Goal: Book appointment/travel/reservation

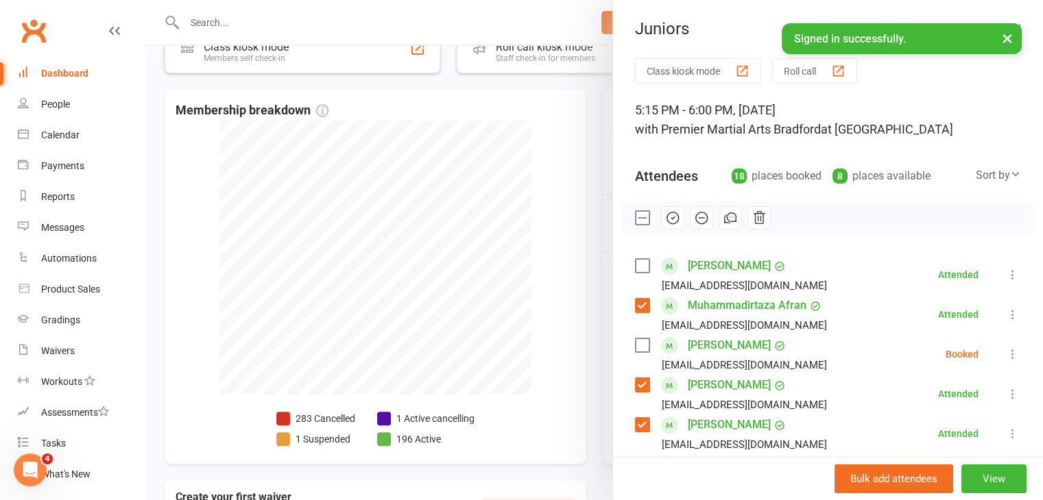
scroll to position [313, 0]
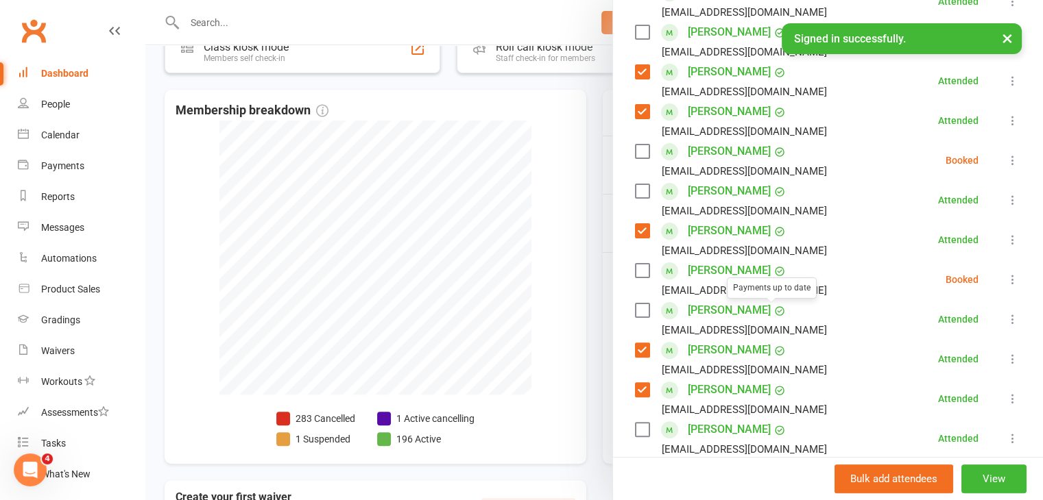
click at [548, 242] on div at bounding box center [593, 250] width 897 height 500
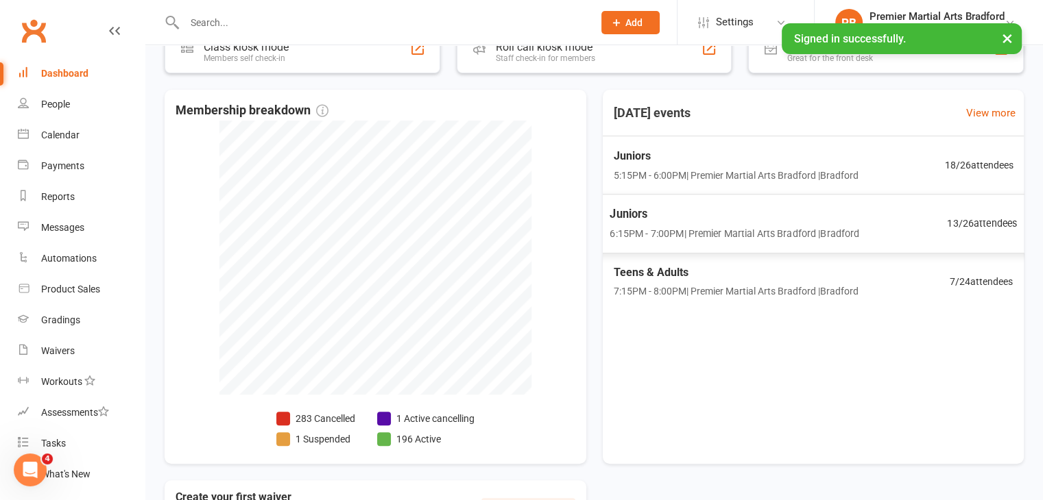
click at [744, 239] on span "6:15PM - 7:00PM | Premier Martial Arts Bradford | [GEOGRAPHIC_DATA]" at bounding box center [733, 234] width 249 height 16
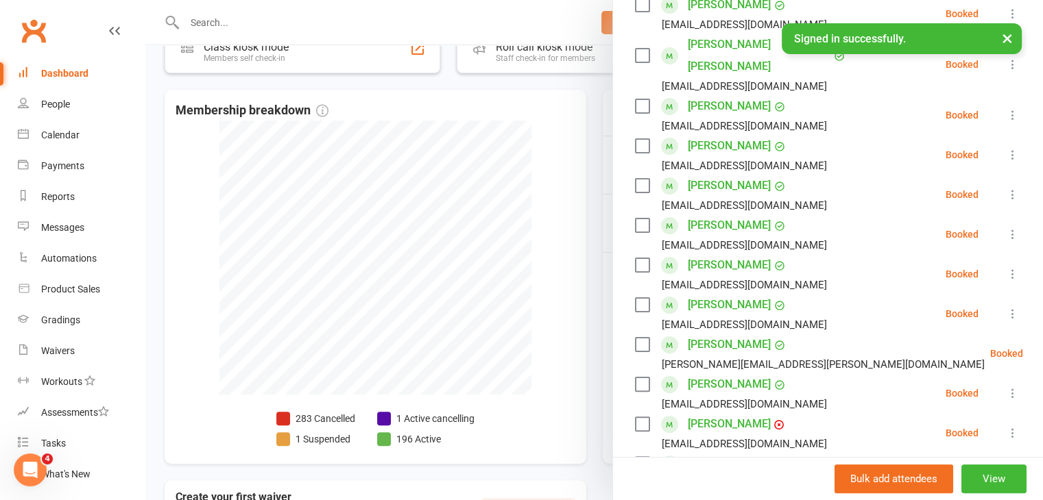
scroll to position [343, 0]
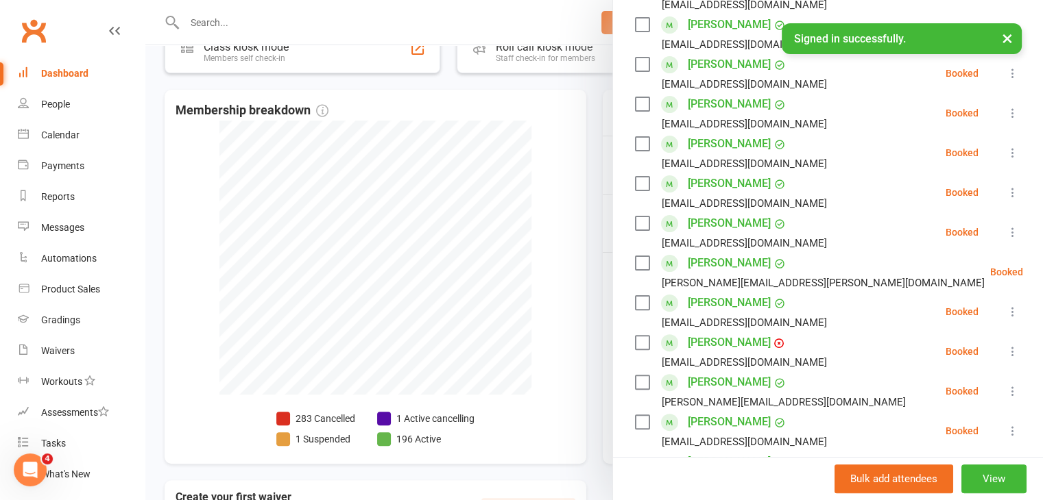
drag, startPoint x: 632, startPoint y: 358, endPoint x: 694, endPoint y: 360, distance: 61.7
click at [635, 376] on label at bounding box center [642, 383] width 14 height 14
click at [635, 97] on label at bounding box center [642, 104] width 14 height 14
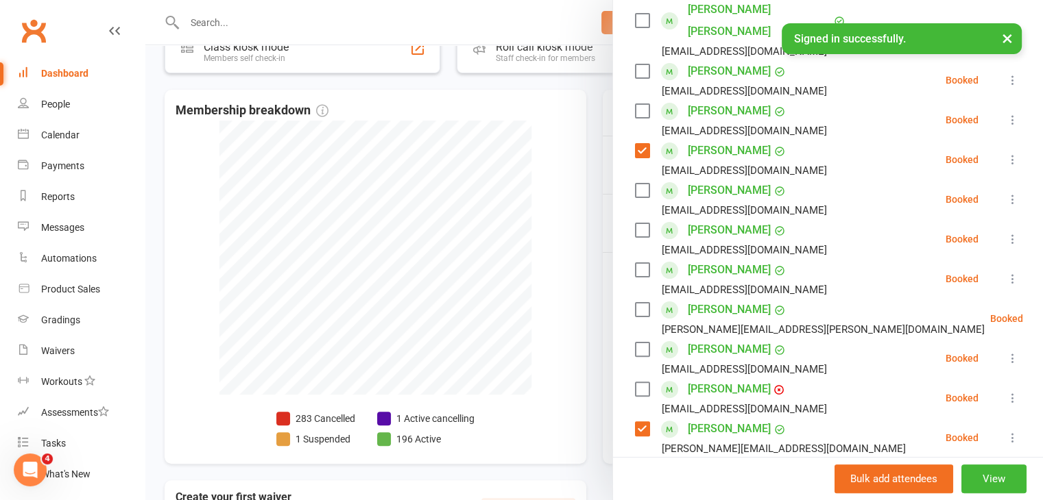
scroll to position [274, 0]
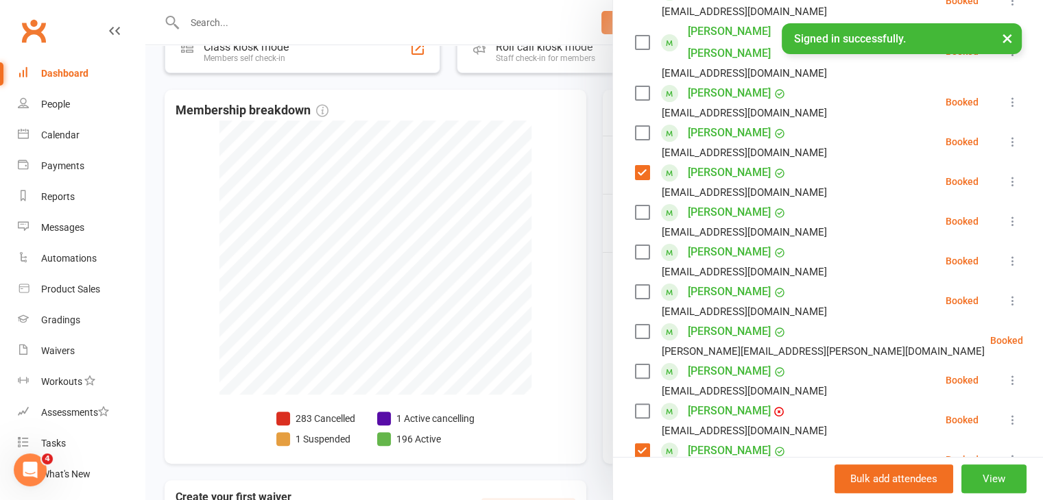
click at [635, 86] on label at bounding box center [642, 93] width 14 height 14
click at [635, 206] on label at bounding box center [642, 213] width 14 height 14
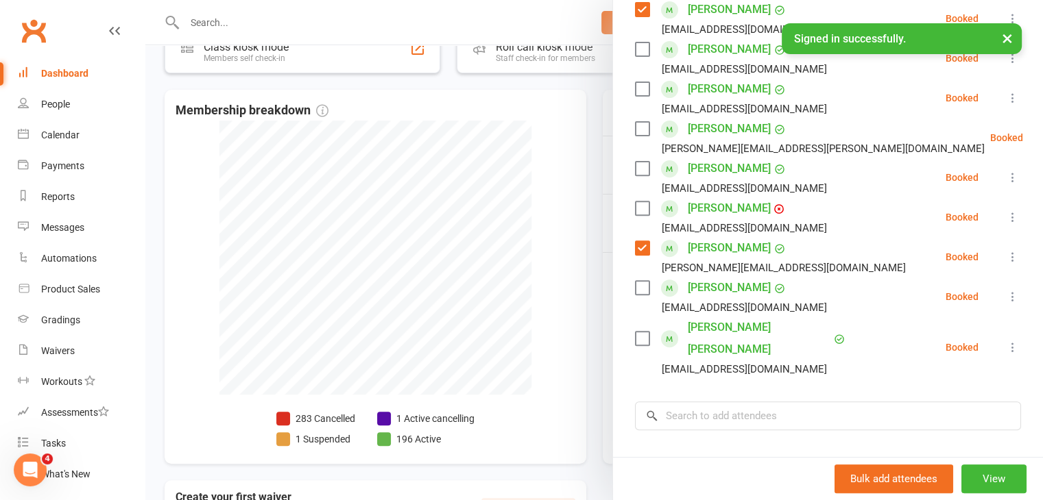
scroll to position [480, 0]
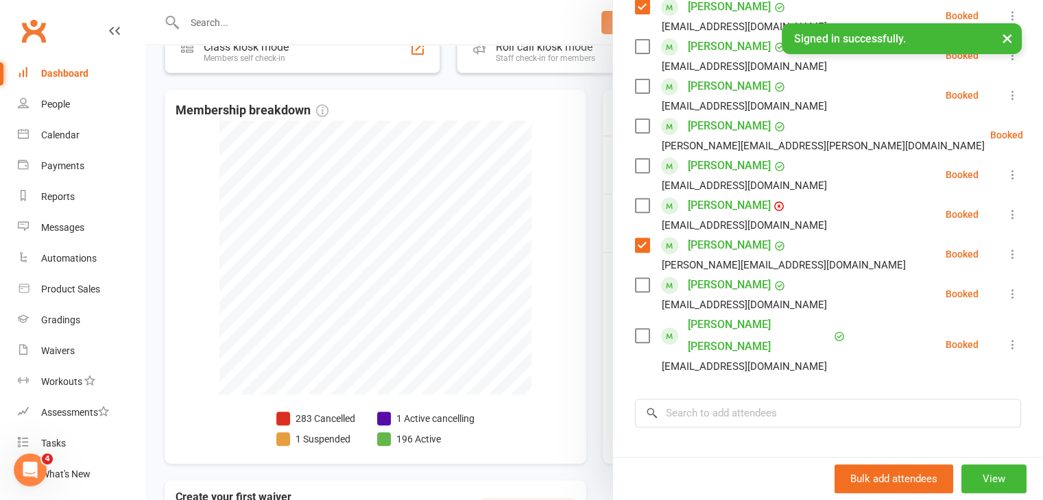
click at [635, 278] on label at bounding box center [642, 285] width 14 height 14
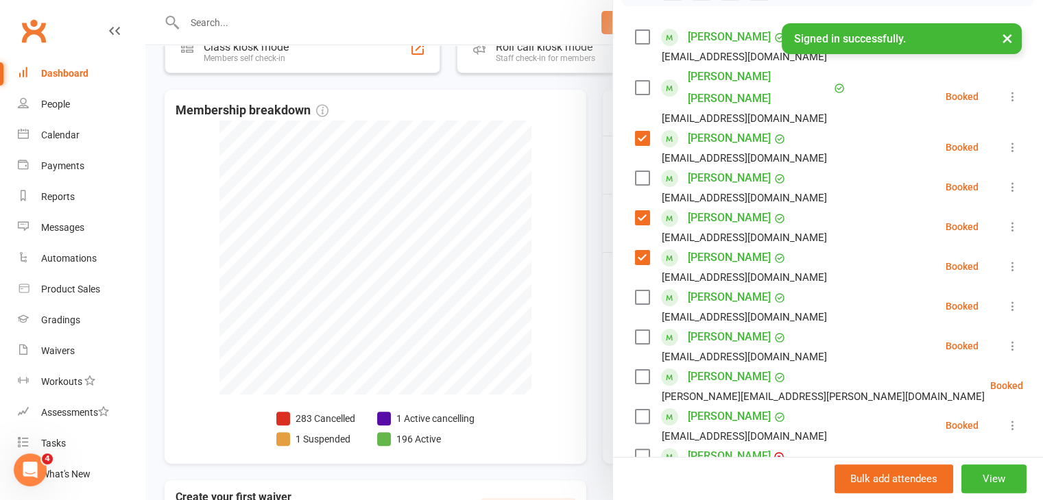
scroll to position [206, 0]
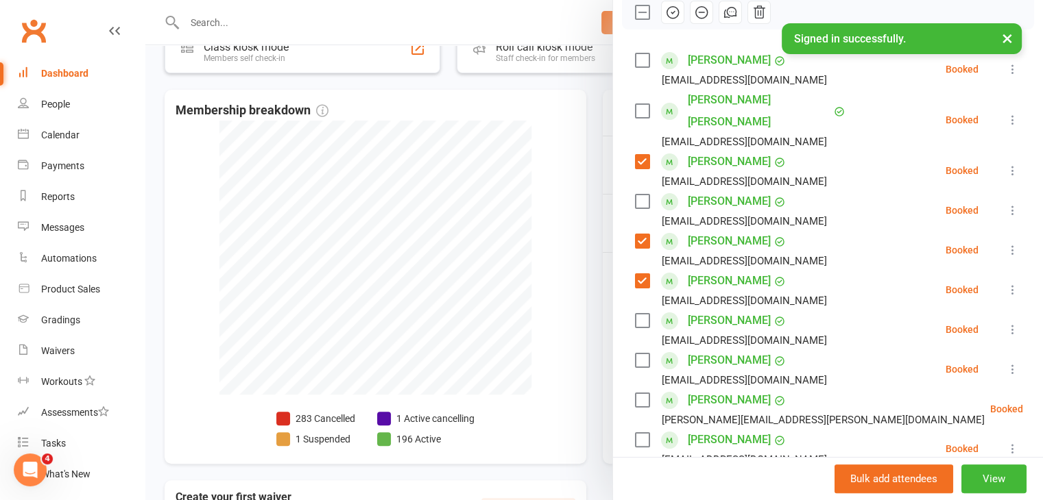
click at [640, 58] on label at bounding box center [642, 60] width 14 height 14
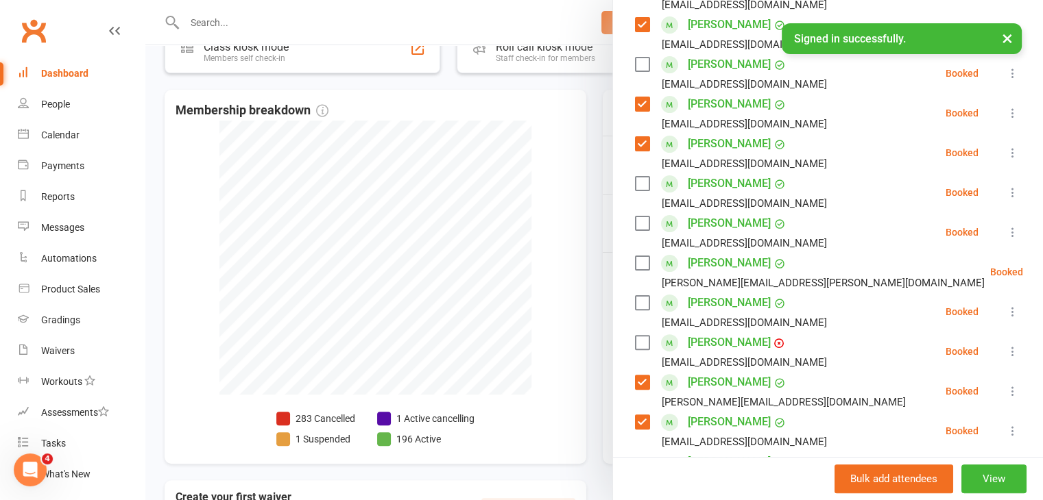
scroll to position [411, 0]
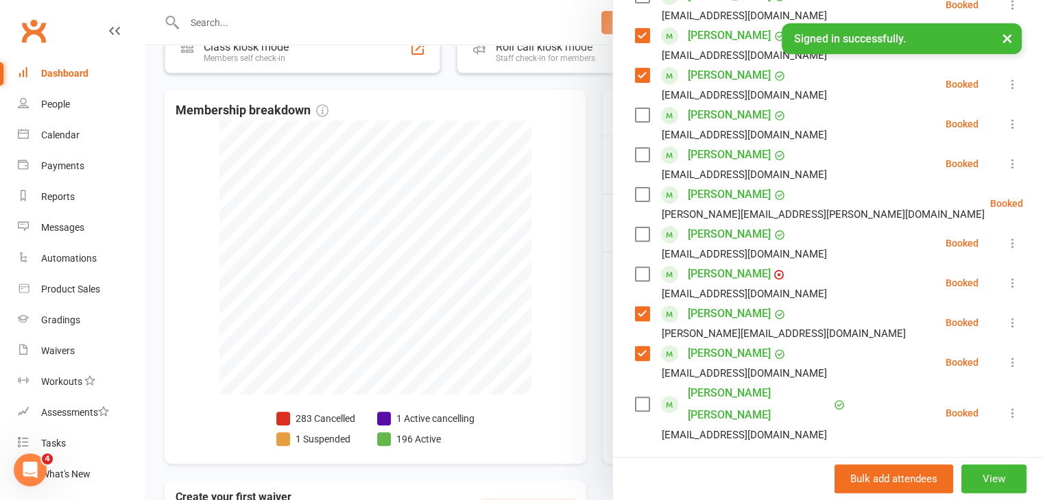
click at [637, 267] on label at bounding box center [642, 274] width 14 height 14
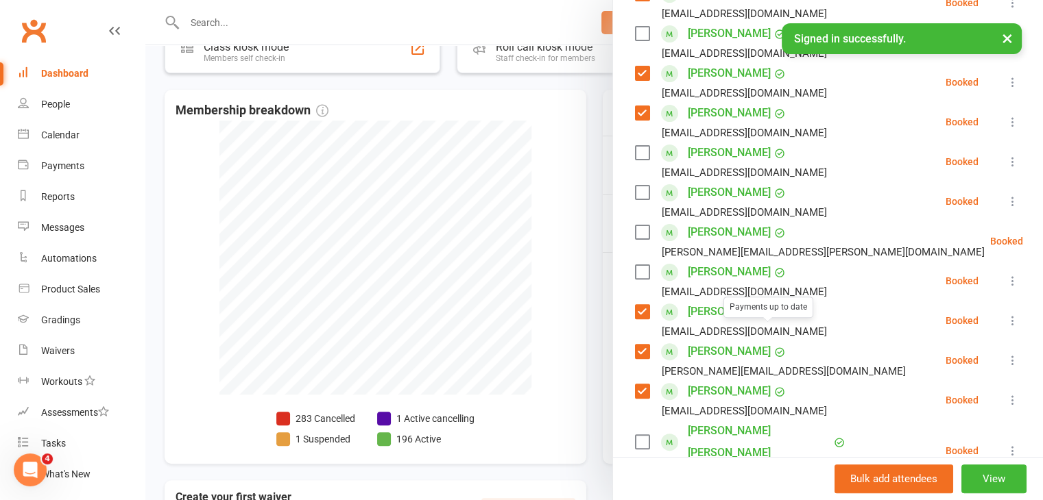
scroll to position [343, 0]
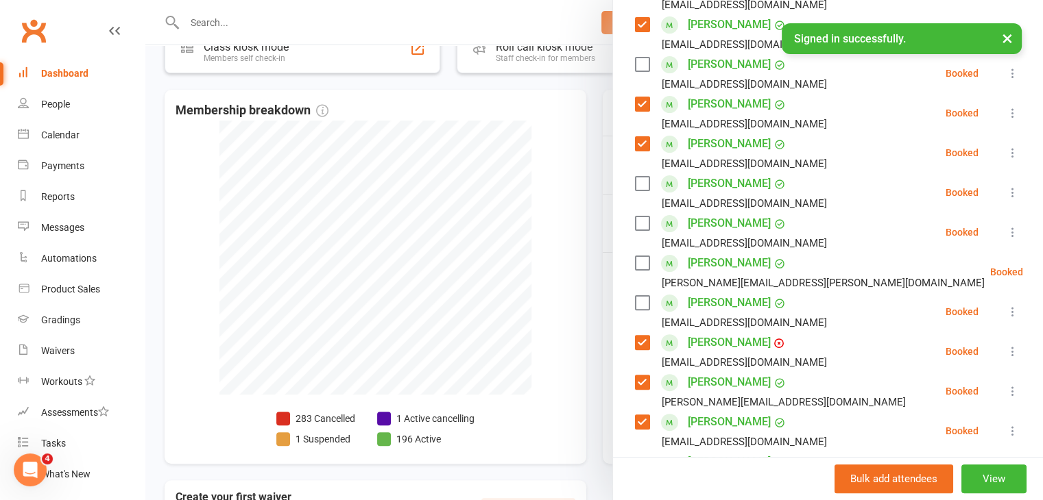
click at [636, 177] on label at bounding box center [642, 184] width 14 height 14
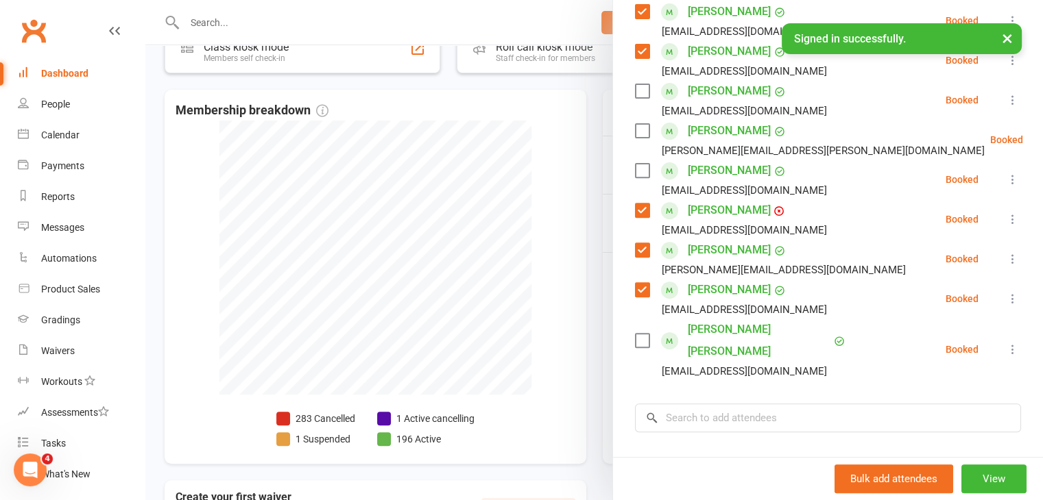
scroll to position [480, 0]
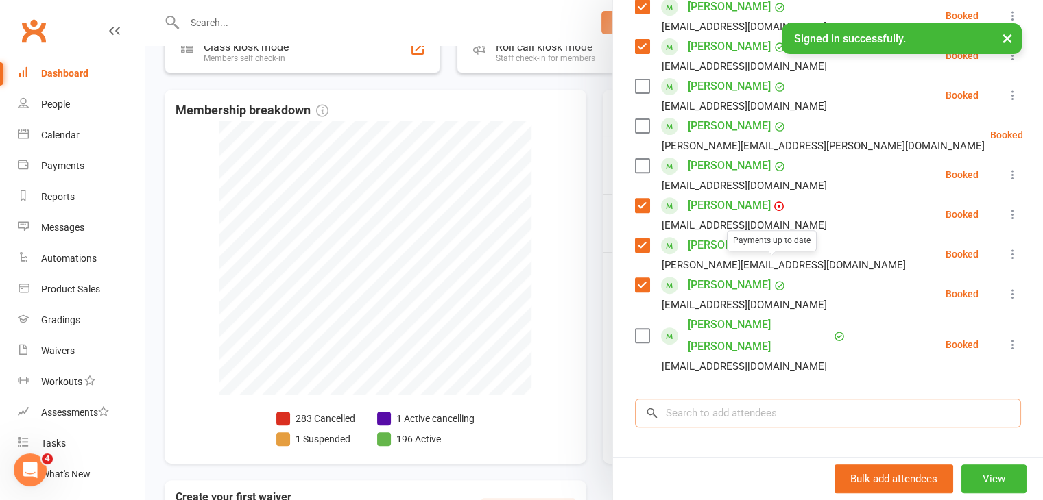
click at [754, 399] on input "search" at bounding box center [828, 413] width 386 height 29
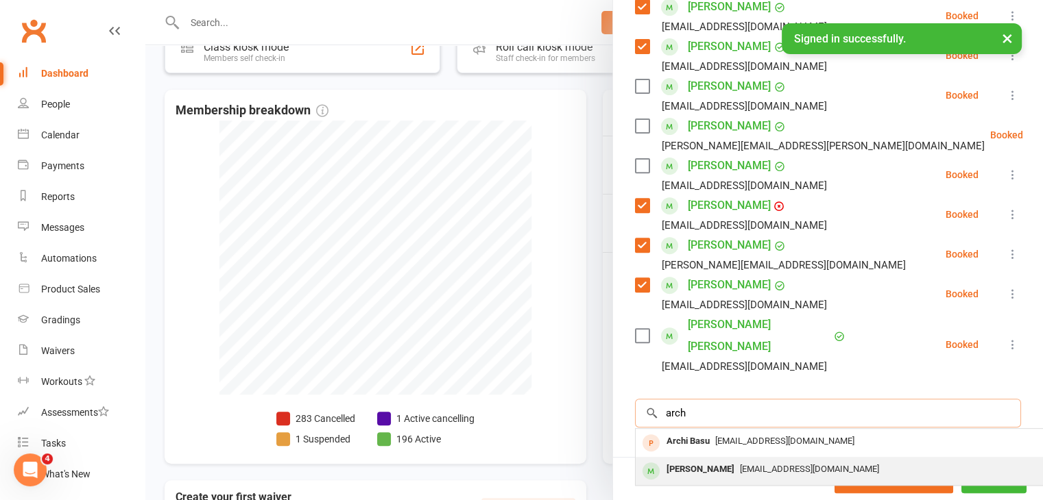
type input "arch"
click at [719, 460] on div "[PERSON_NAME]" at bounding box center [700, 470] width 79 height 20
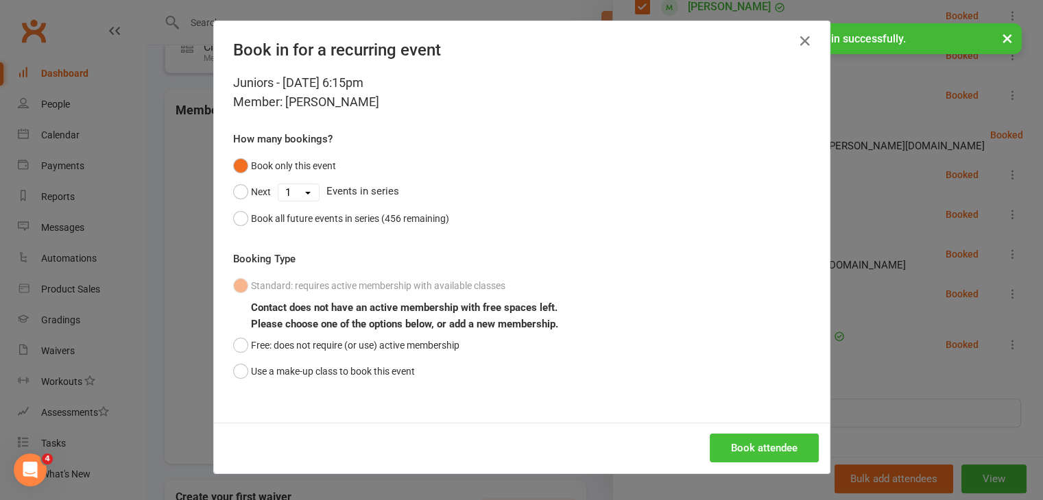
click at [764, 450] on button "Book attendee" at bounding box center [763, 448] width 109 height 29
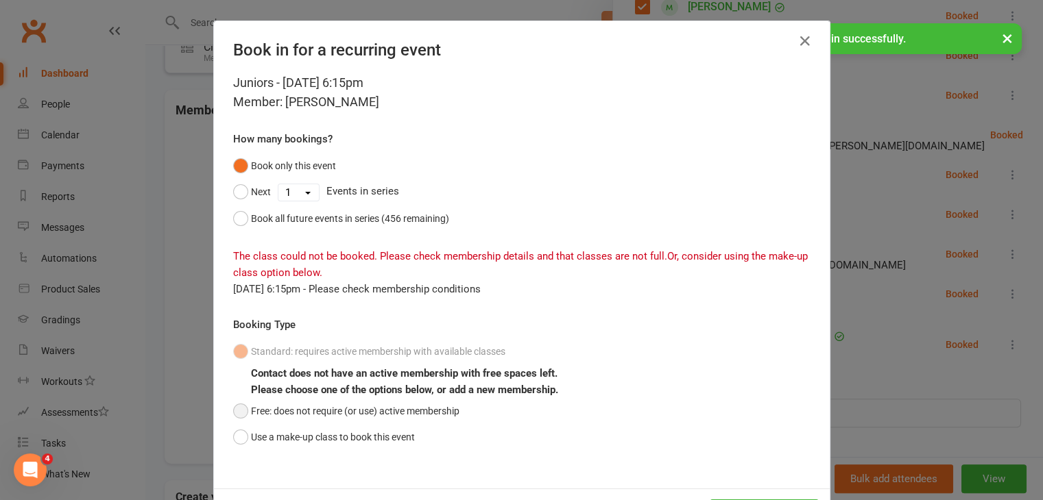
click at [238, 409] on button "Free: does not require (or use) active membership" at bounding box center [346, 411] width 226 height 26
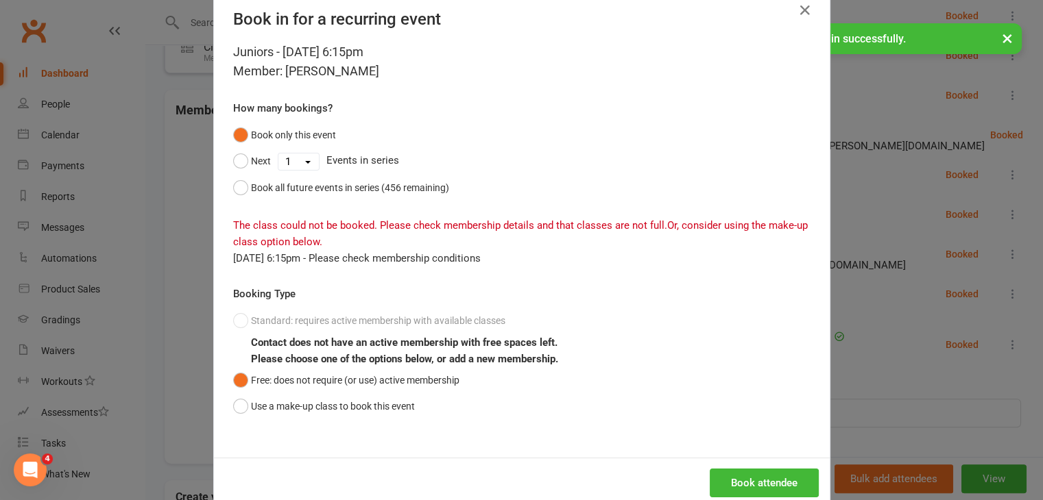
scroll to position [60, 0]
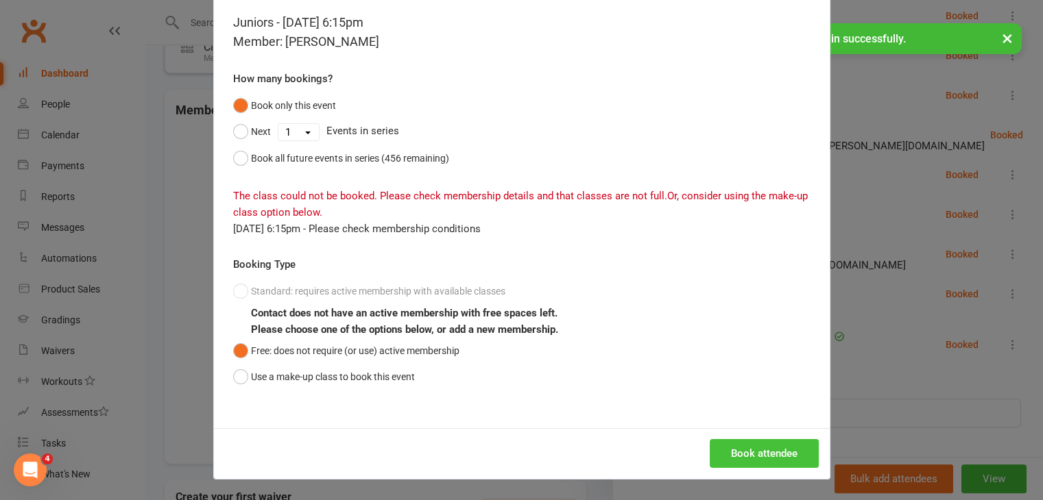
click at [722, 447] on button "Book attendee" at bounding box center [763, 453] width 109 height 29
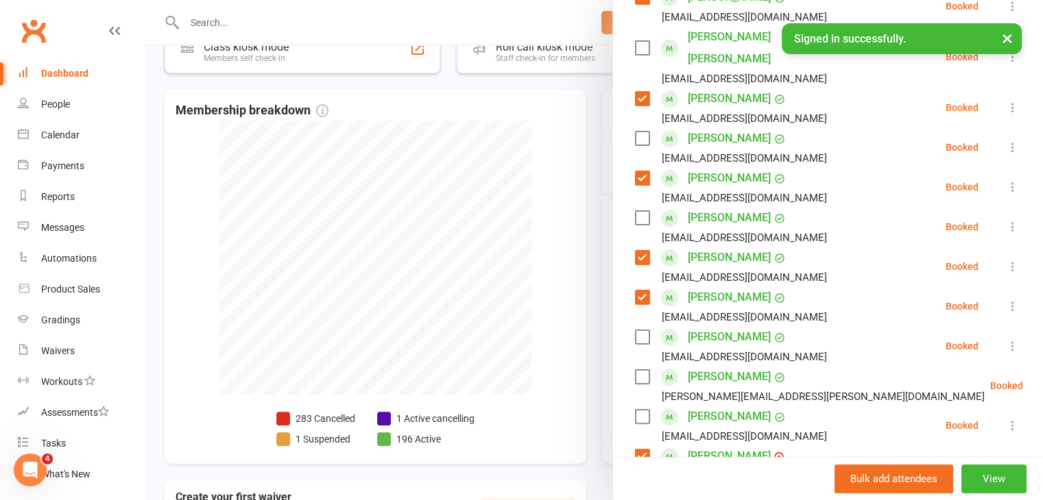
scroll to position [245, 0]
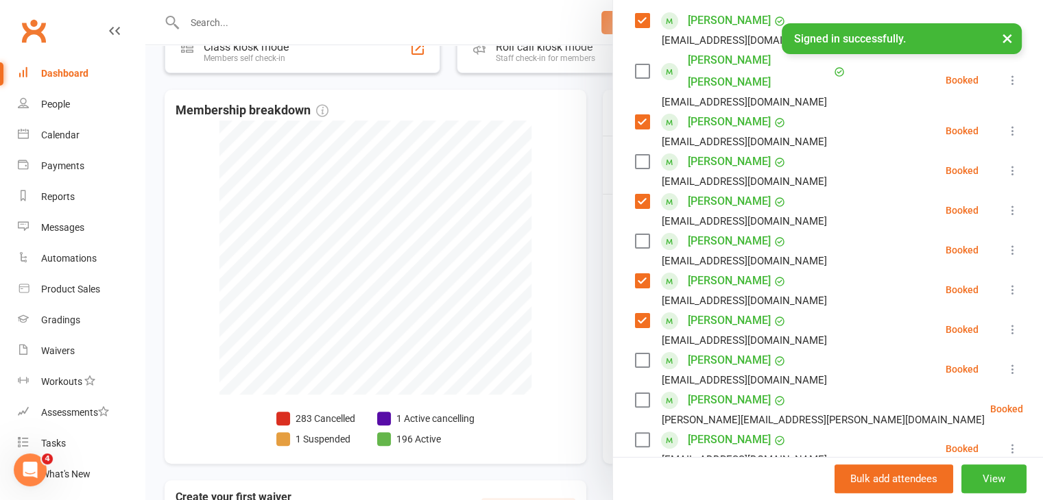
click at [636, 234] on label at bounding box center [642, 241] width 14 height 14
click at [636, 155] on label at bounding box center [642, 162] width 14 height 14
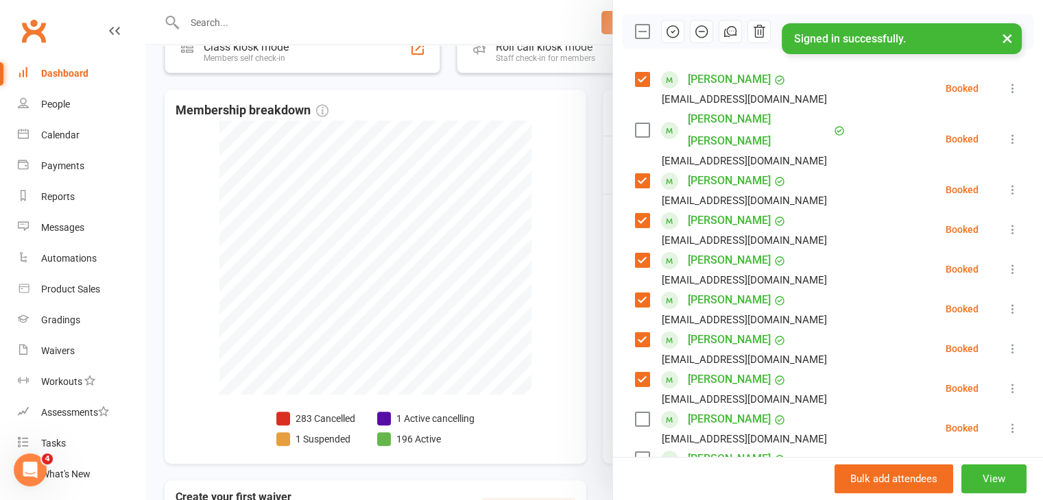
scroll to position [108, 0]
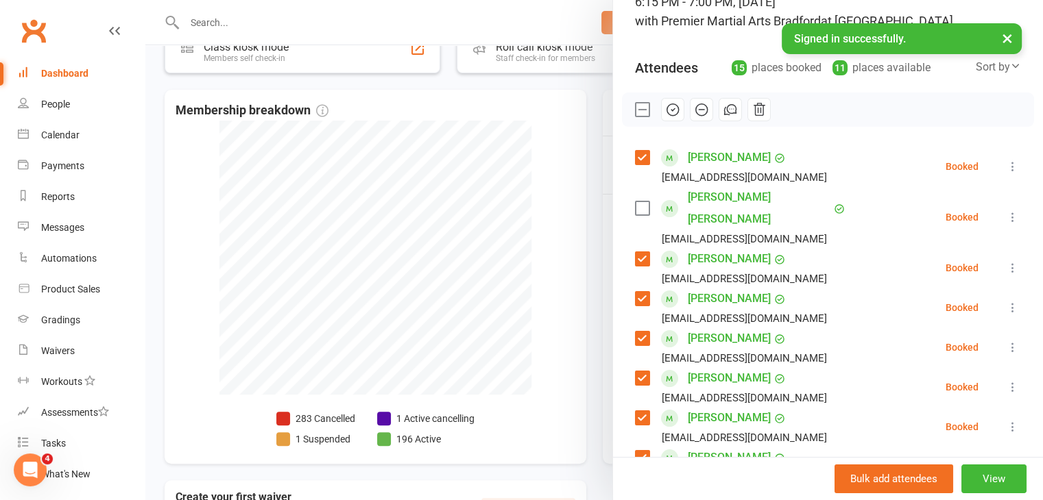
drag, startPoint x: 659, startPoint y: 108, endPoint x: 581, endPoint y: 69, distance: 87.1
click at [665, 108] on icon "button" at bounding box center [672, 109] width 15 height 15
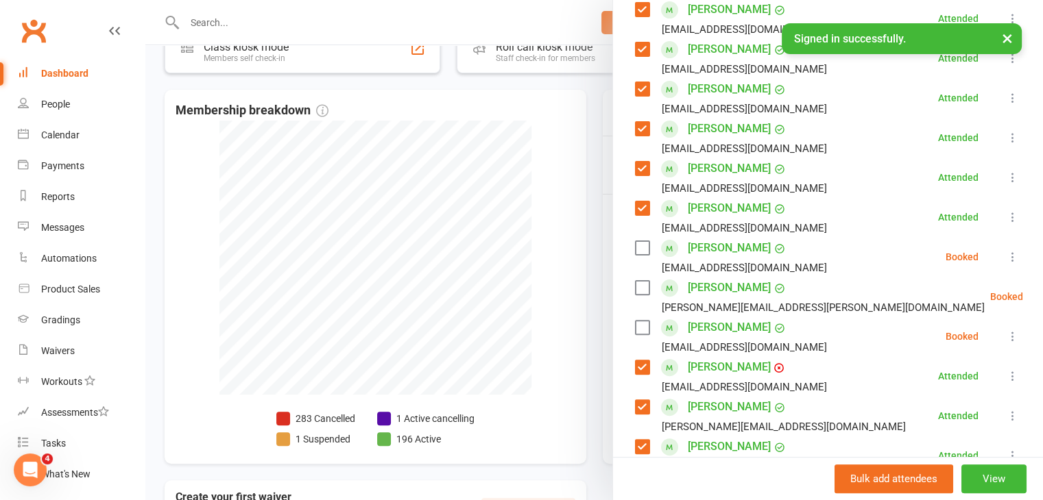
scroll to position [365, 0]
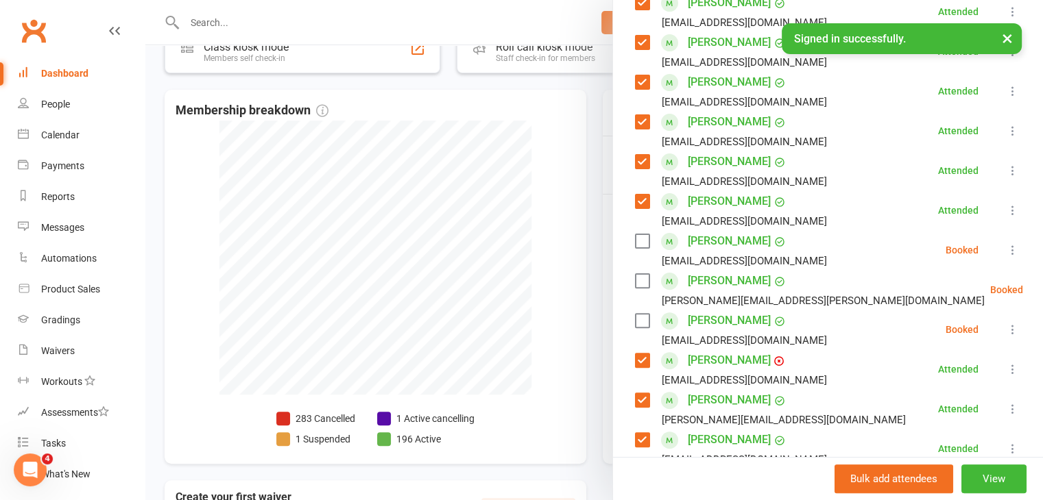
click at [641, 274] on label at bounding box center [642, 281] width 14 height 14
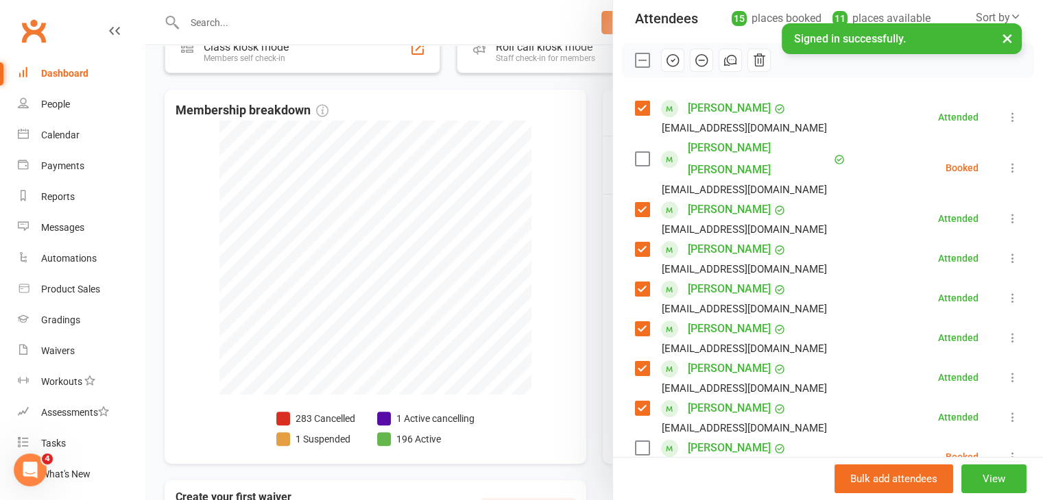
scroll to position [90, 0]
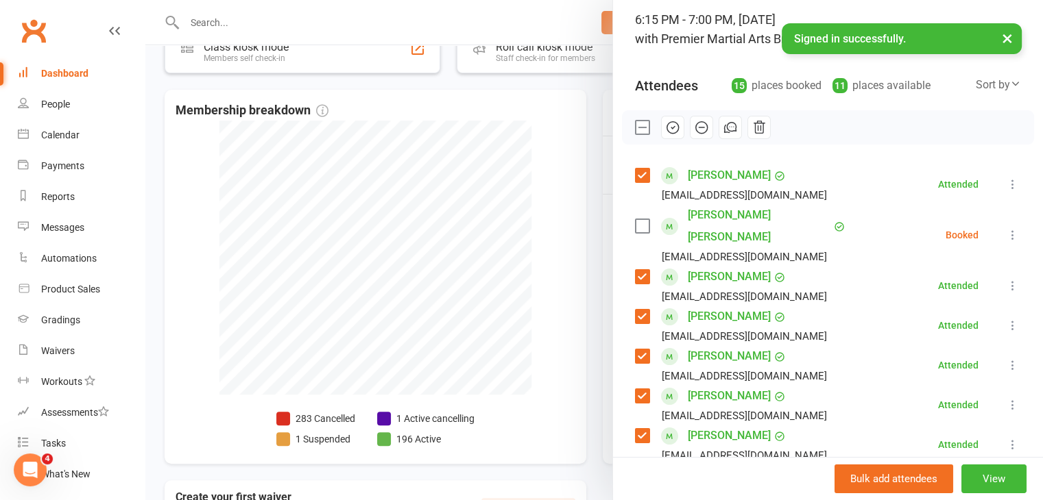
click at [671, 123] on icon "button" at bounding box center [672, 128] width 12 height 12
click at [650, 184] on div "[PERSON_NAME] [PERSON_NAME][EMAIL_ADDRESS][DOMAIN_NAME]" at bounding box center [733, 185] width 197 height 40
click at [655, 180] on div "[PERSON_NAME] [PERSON_NAME][EMAIL_ADDRESS][DOMAIN_NAME]" at bounding box center [733, 185] width 197 height 40
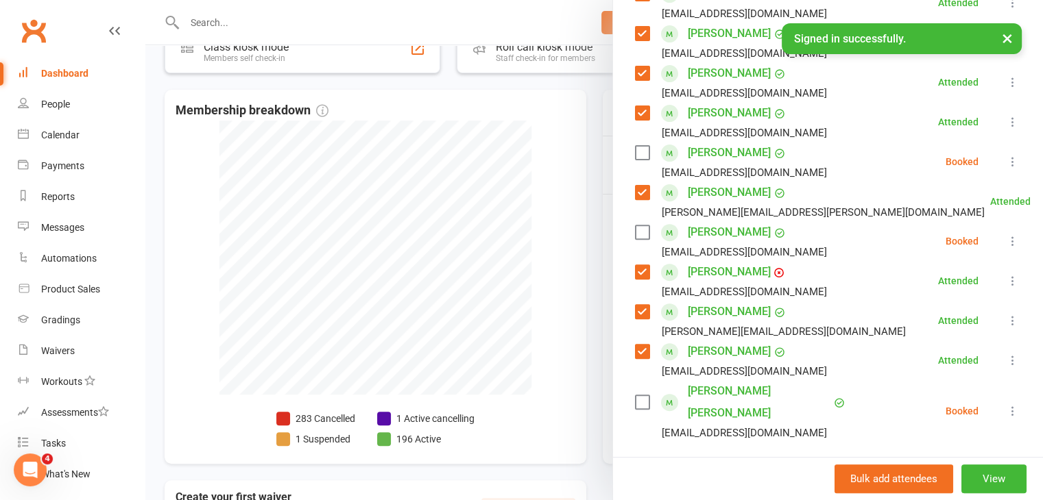
scroll to position [502, 0]
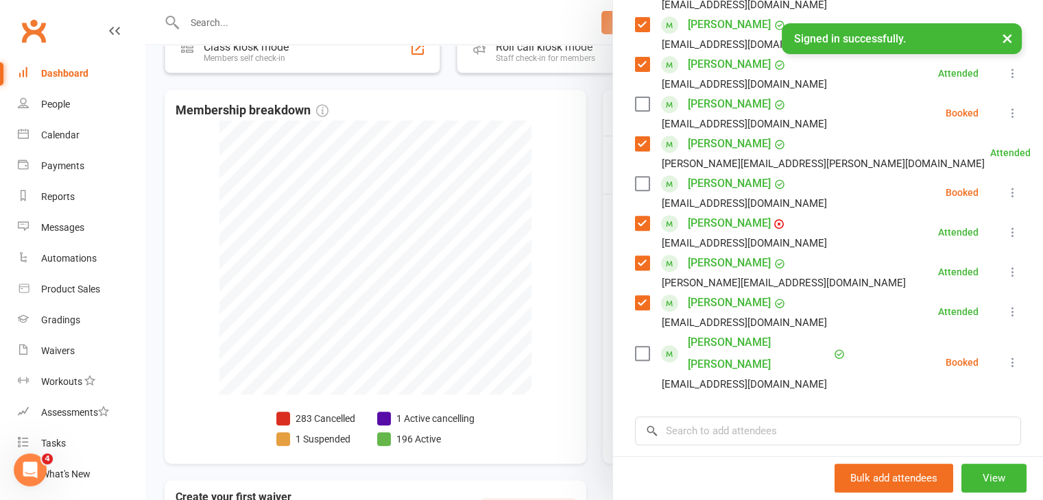
click at [810, 332] on li "[PERSON_NAME] [PERSON_NAME] [EMAIL_ADDRESS][DOMAIN_NAME] Booked More info Remov…" at bounding box center [828, 363] width 386 height 62
click at [635, 347] on label at bounding box center [642, 354] width 14 height 14
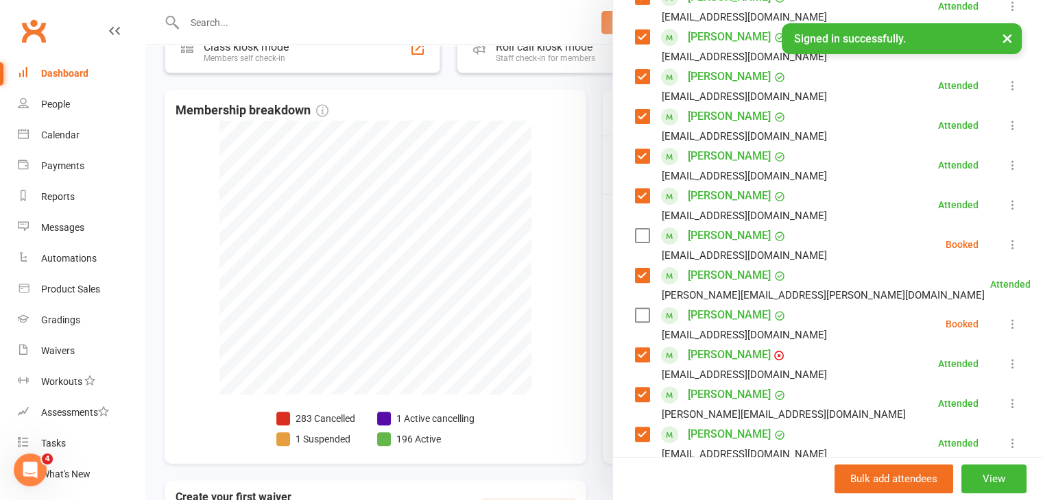
scroll to position [365, 0]
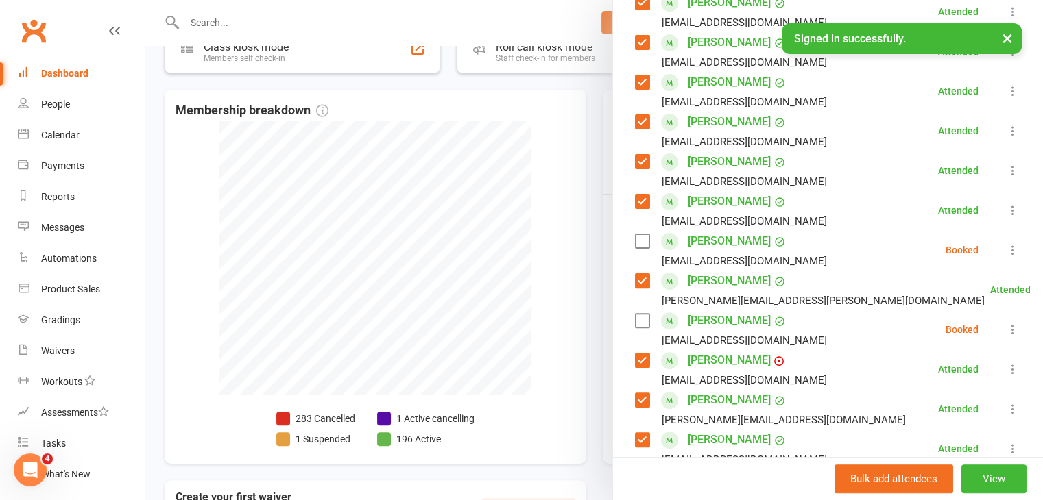
click at [640, 234] on label at bounding box center [642, 241] width 14 height 14
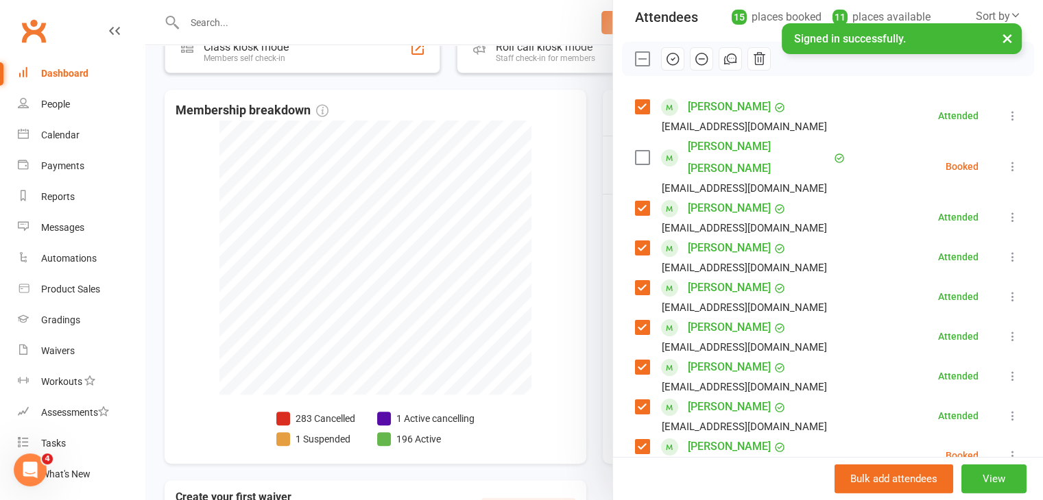
click at [666, 60] on icon "button" at bounding box center [672, 58] width 15 height 15
click at [522, 173] on div at bounding box center [593, 250] width 897 height 500
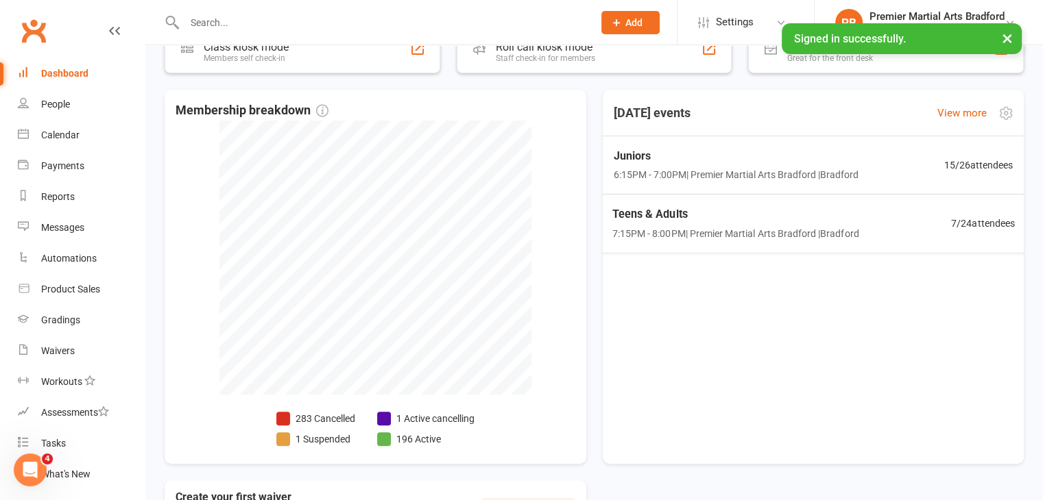
click at [727, 224] on div "Teens & Adults 7:15PM - 8:00PM | Premier Martial Arts [GEOGRAPHIC_DATA] | [GEOG…" at bounding box center [734, 224] width 247 height 36
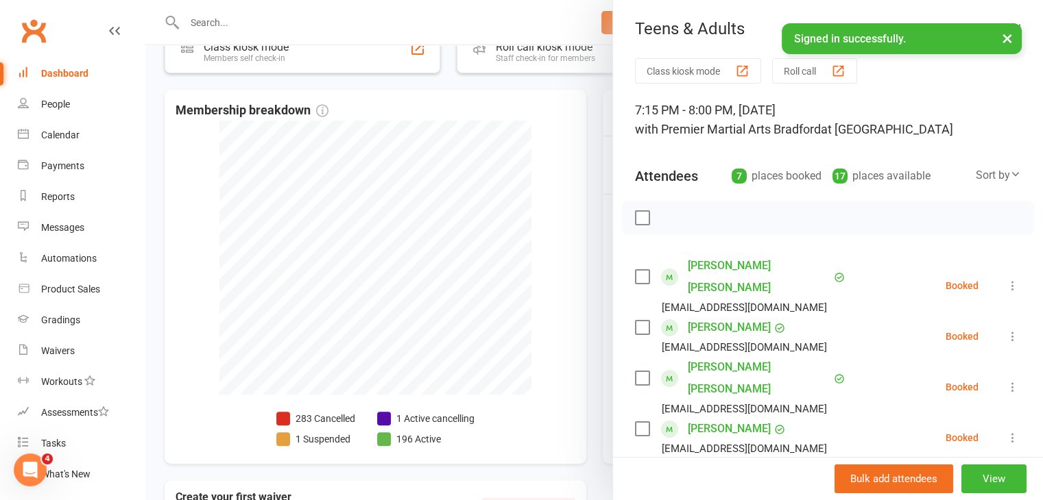
scroll to position [137, 0]
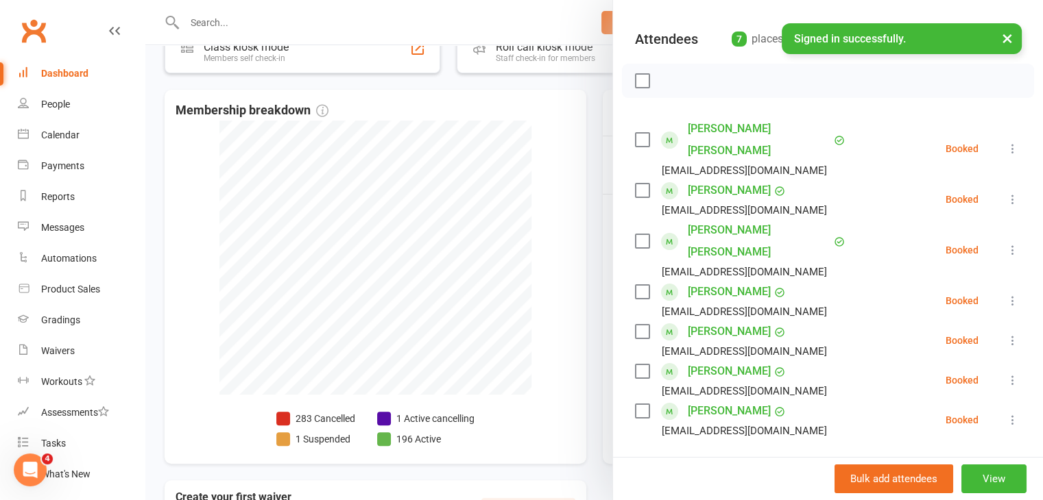
click at [573, 146] on div at bounding box center [593, 250] width 897 height 500
